Goal: Task Accomplishment & Management: Manage account settings

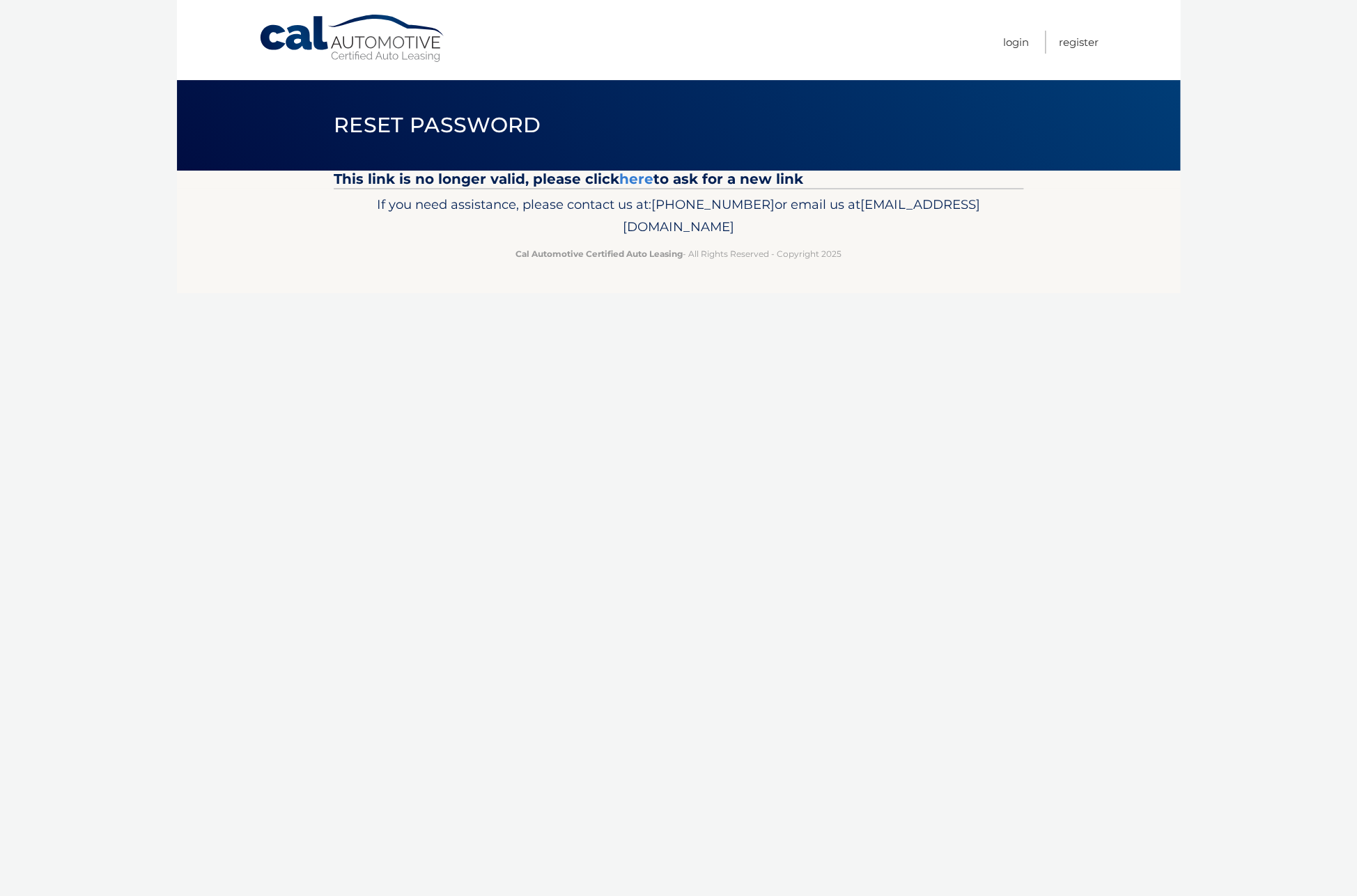
click at [386, 43] on link "Cal Automotive" at bounding box center [352, 39] width 188 height 49
click at [1015, 40] on link "Login" at bounding box center [1016, 42] width 25 height 23
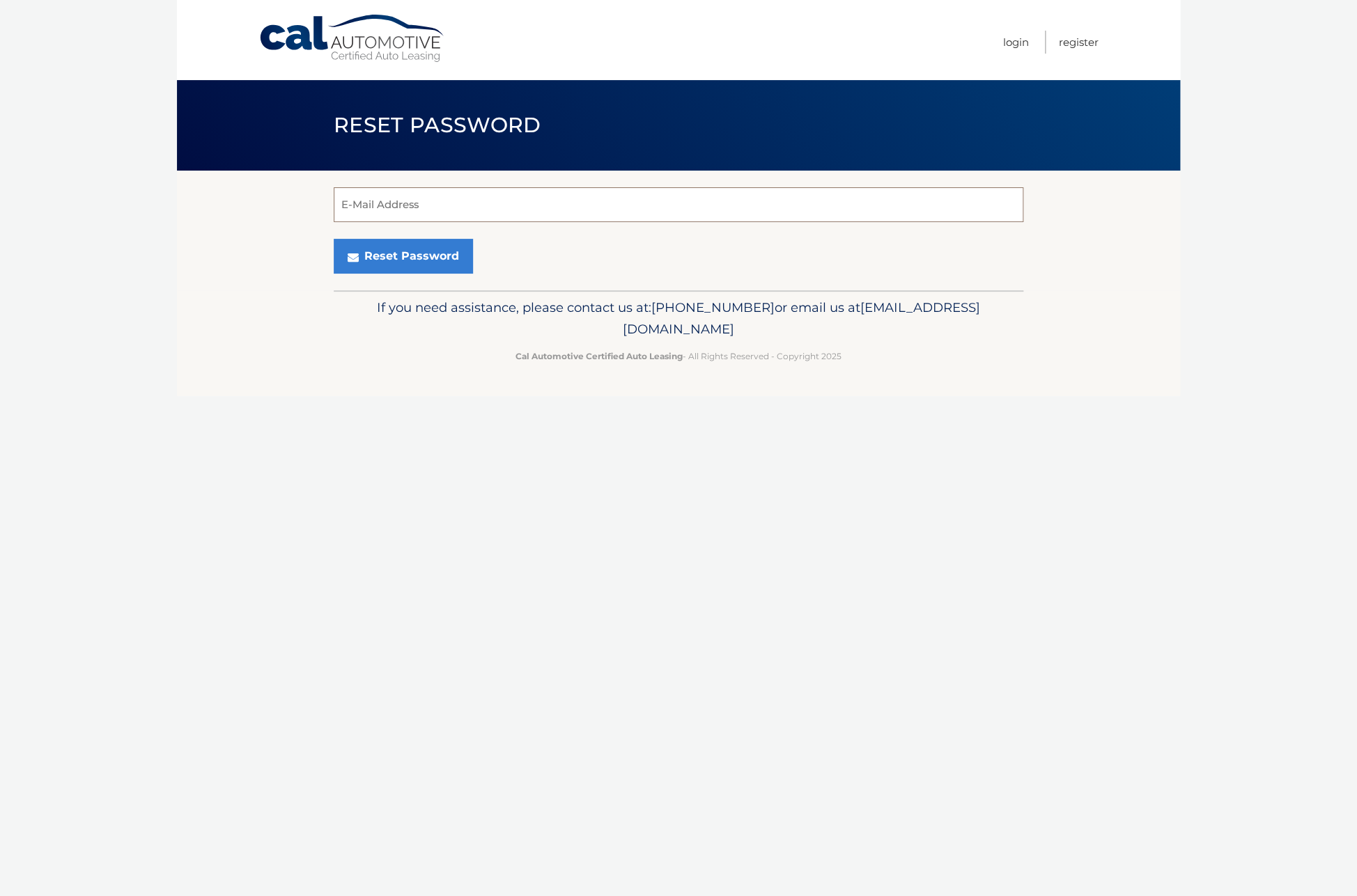
click at [392, 198] on input "E-Mail Address" at bounding box center [678, 205] width 690 height 35
type input "[EMAIL_ADDRESS][DOMAIN_NAME]"
click at [395, 259] on button "Reset Password" at bounding box center [403, 256] width 139 height 35
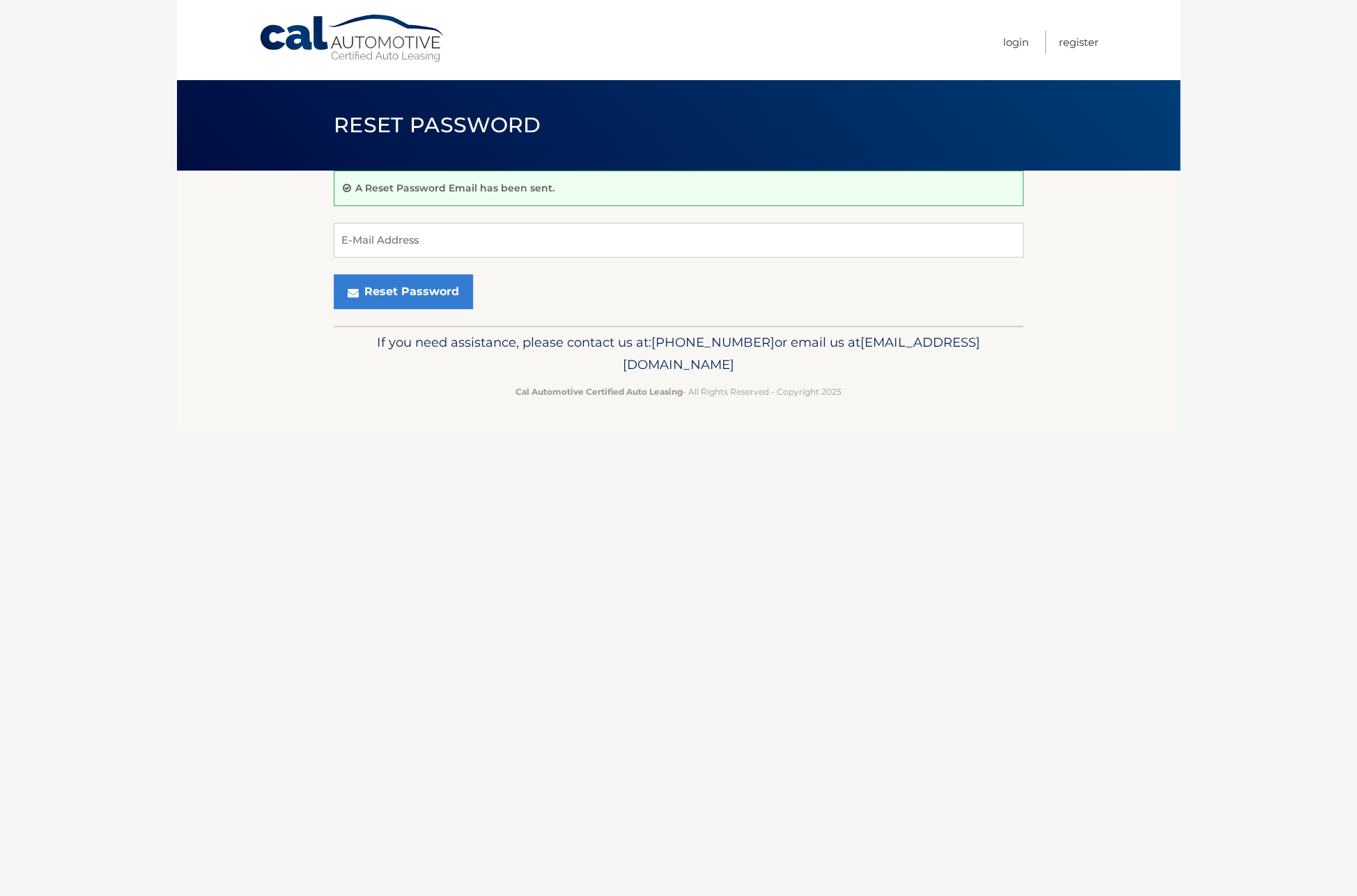
click at [344, 37] on link "Cal Automotive" at bounding box center [352, 39] width 188 height 49
